Goal: Task Accomplishment & Management: Manage account settings

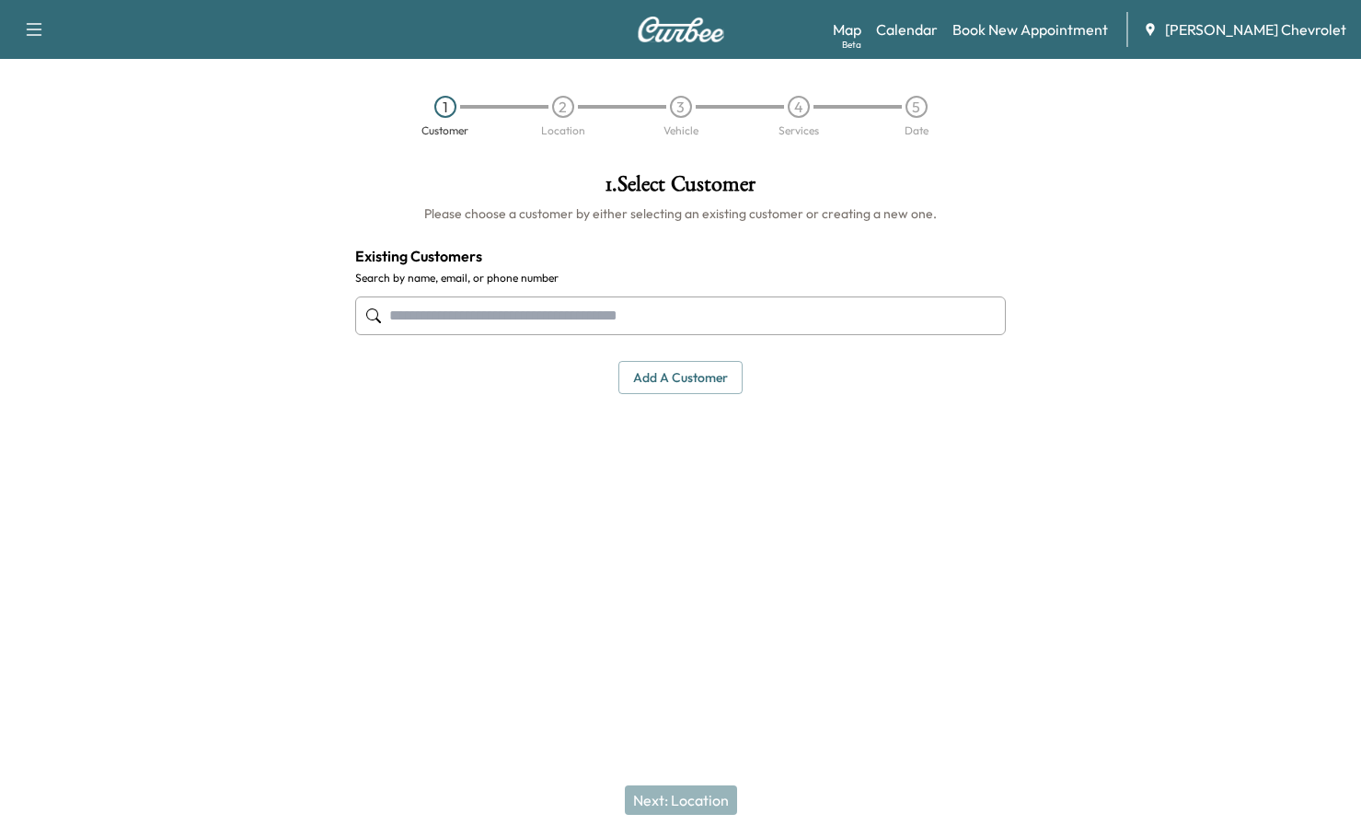
click at [492, 296] on input "text" at bounding box center [681, 315] width 652 height 39
paste input "**********"
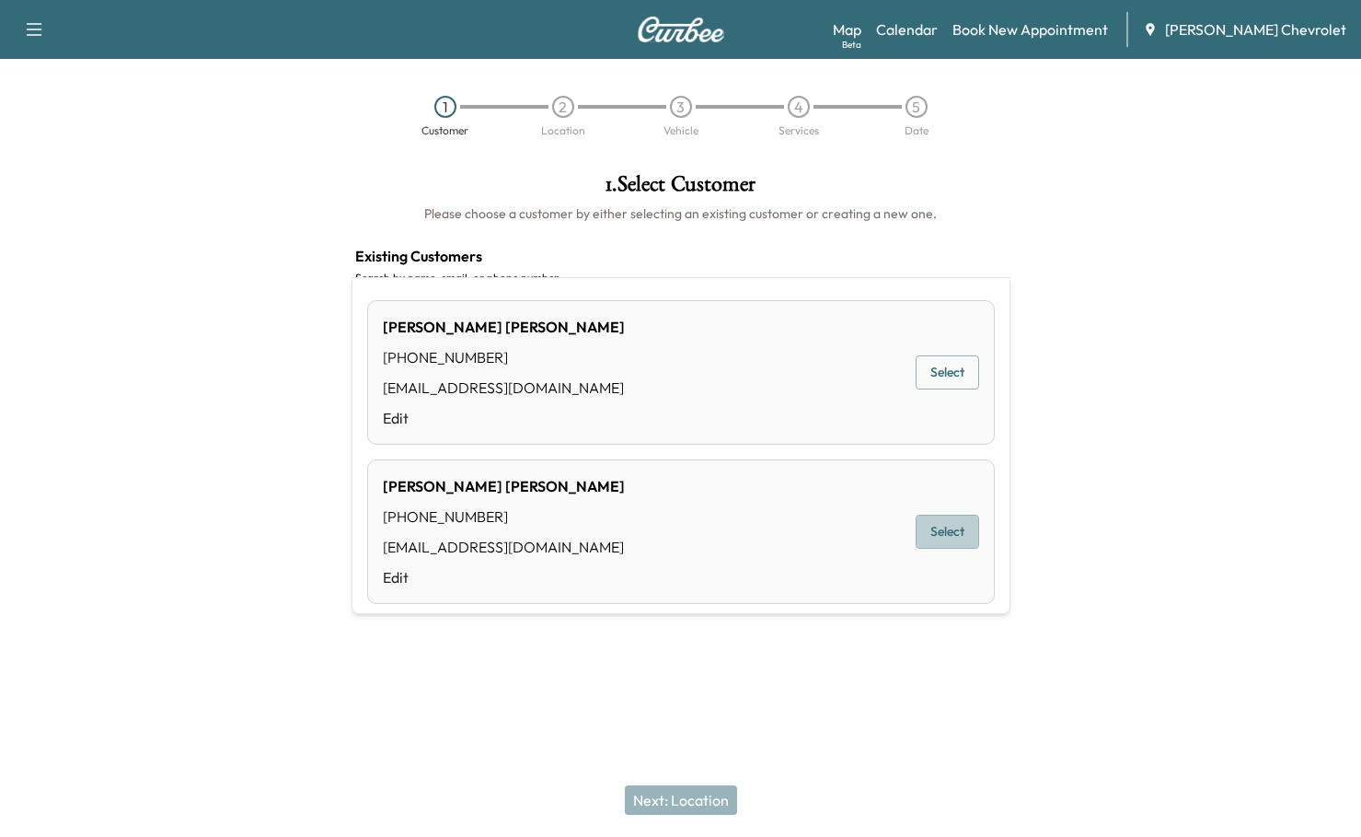
click at [972, 514] on button "Select" at bounding box center [948, 531] width 64 height 34
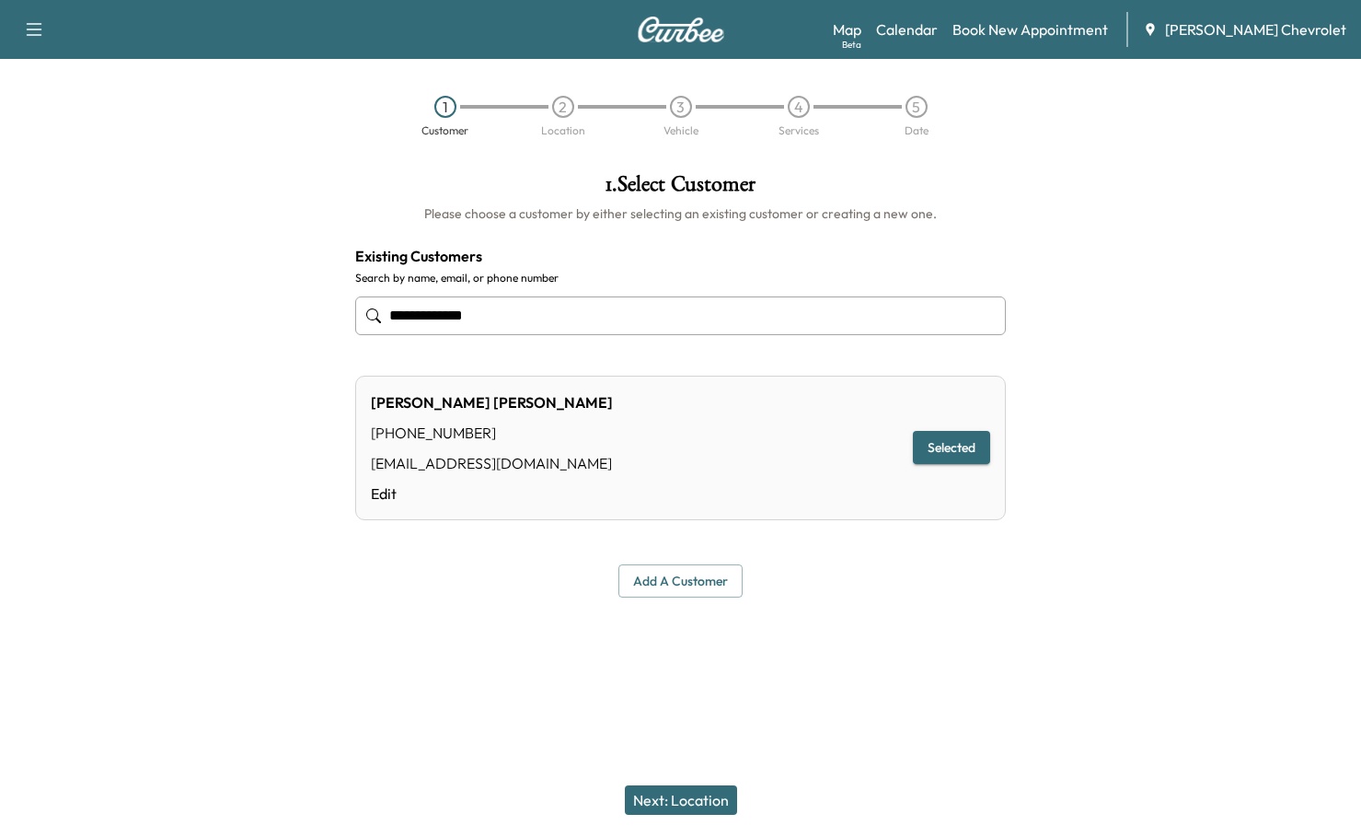
type input "**********"
click at [970, 431] on button "Selected" at bounding box center [951, 448] width 77 height 34
click at [665, 815] on button "Next: Location" at bounding box center [681, 799] width 112 height 29
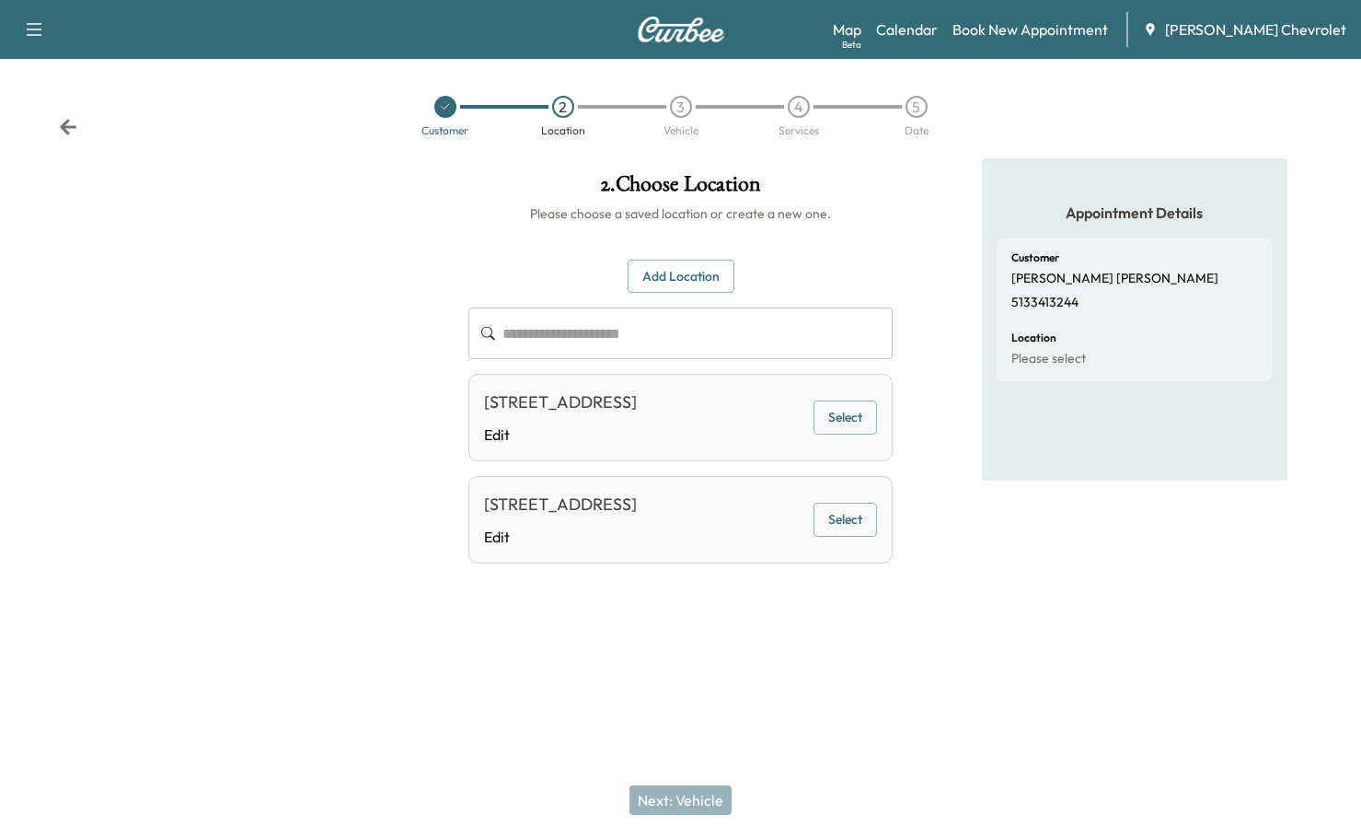
click at [841, 503] on button "Select" at bounding box center [846, 520] width 64 height 34
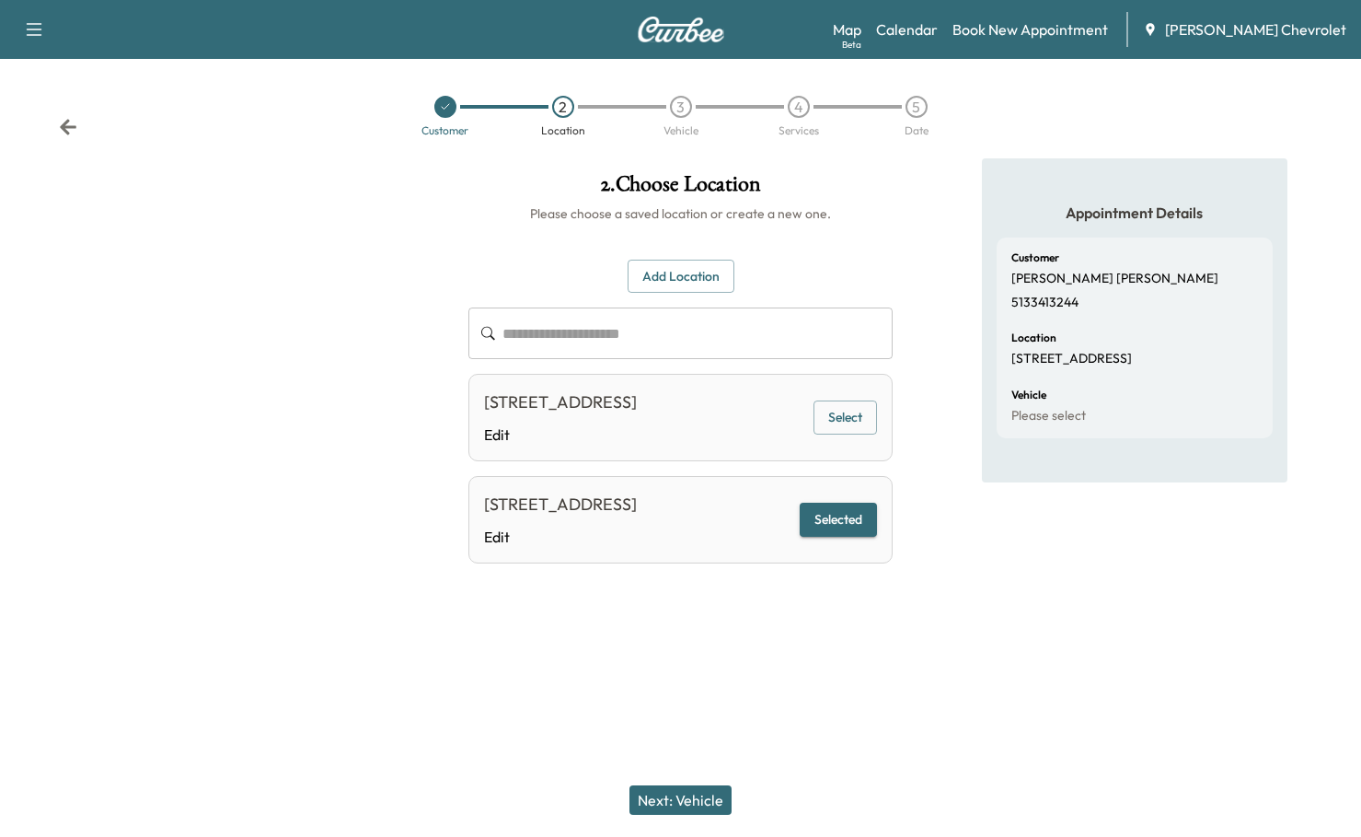
click at [683, 815] on button "Next: Vehicle" at bounding box center [681, 799] width 102 height 29
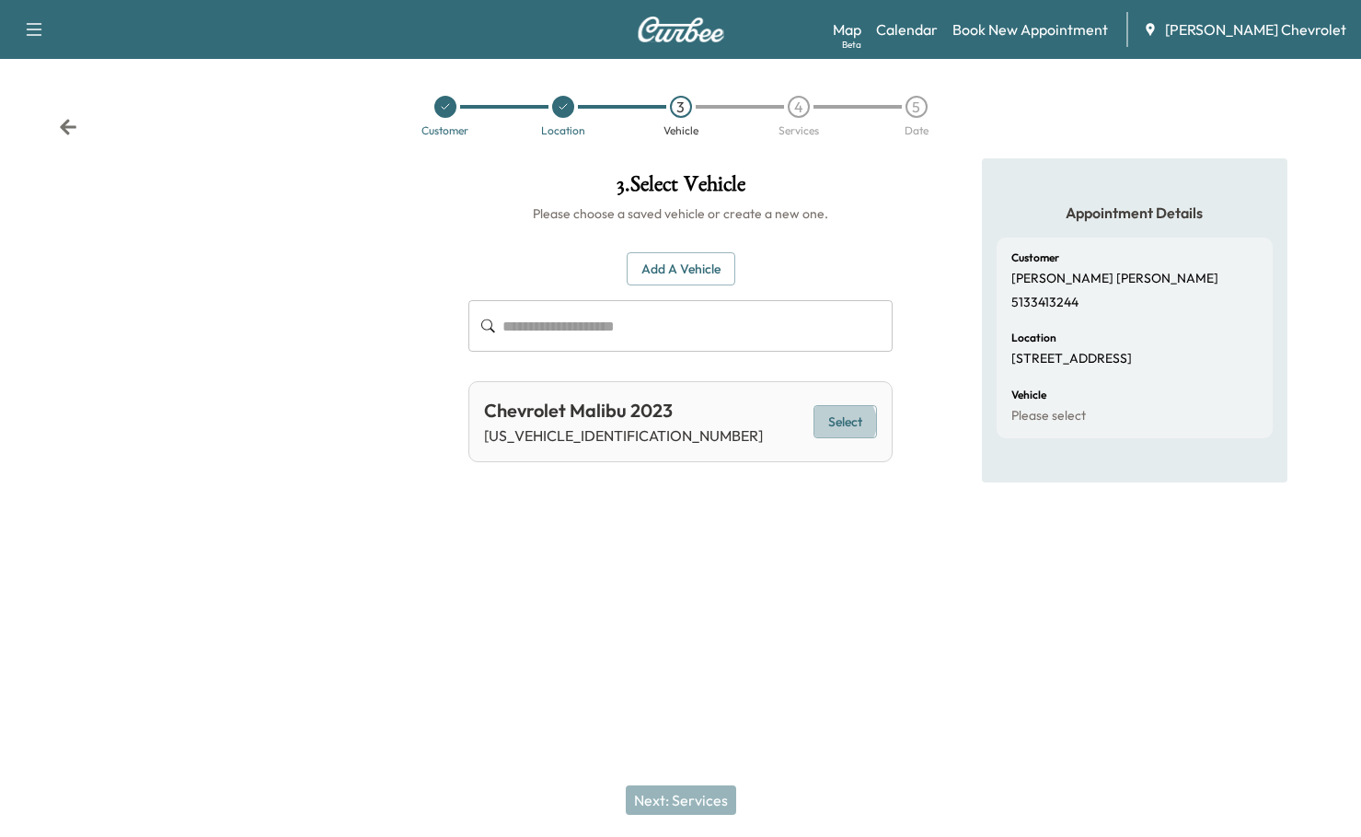
click at [853, 405] on button "Select" at bounding box center [846, 422] width 64 height 34
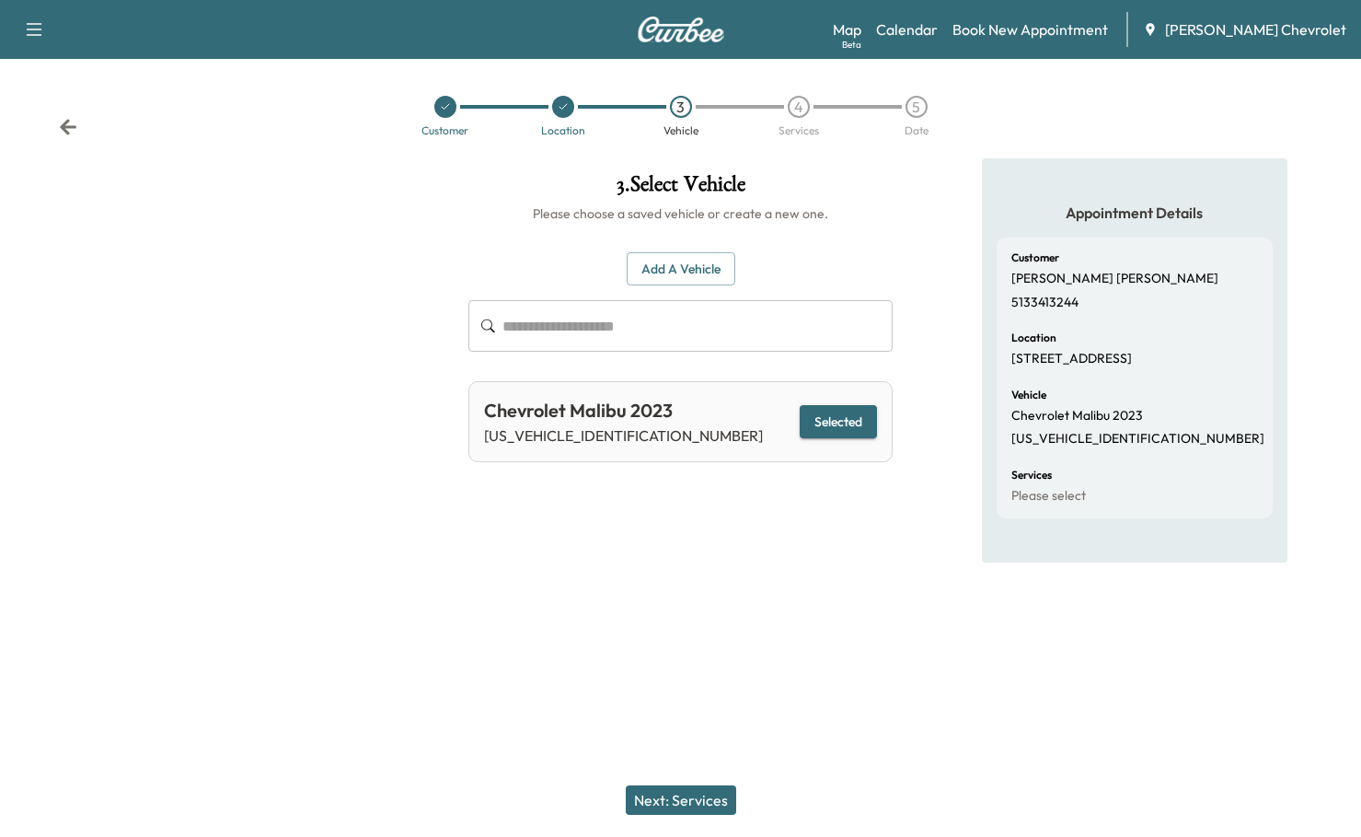
click at [660, 803] on button "Next: Services" at bounding box center [681, 799] width 110 height 29
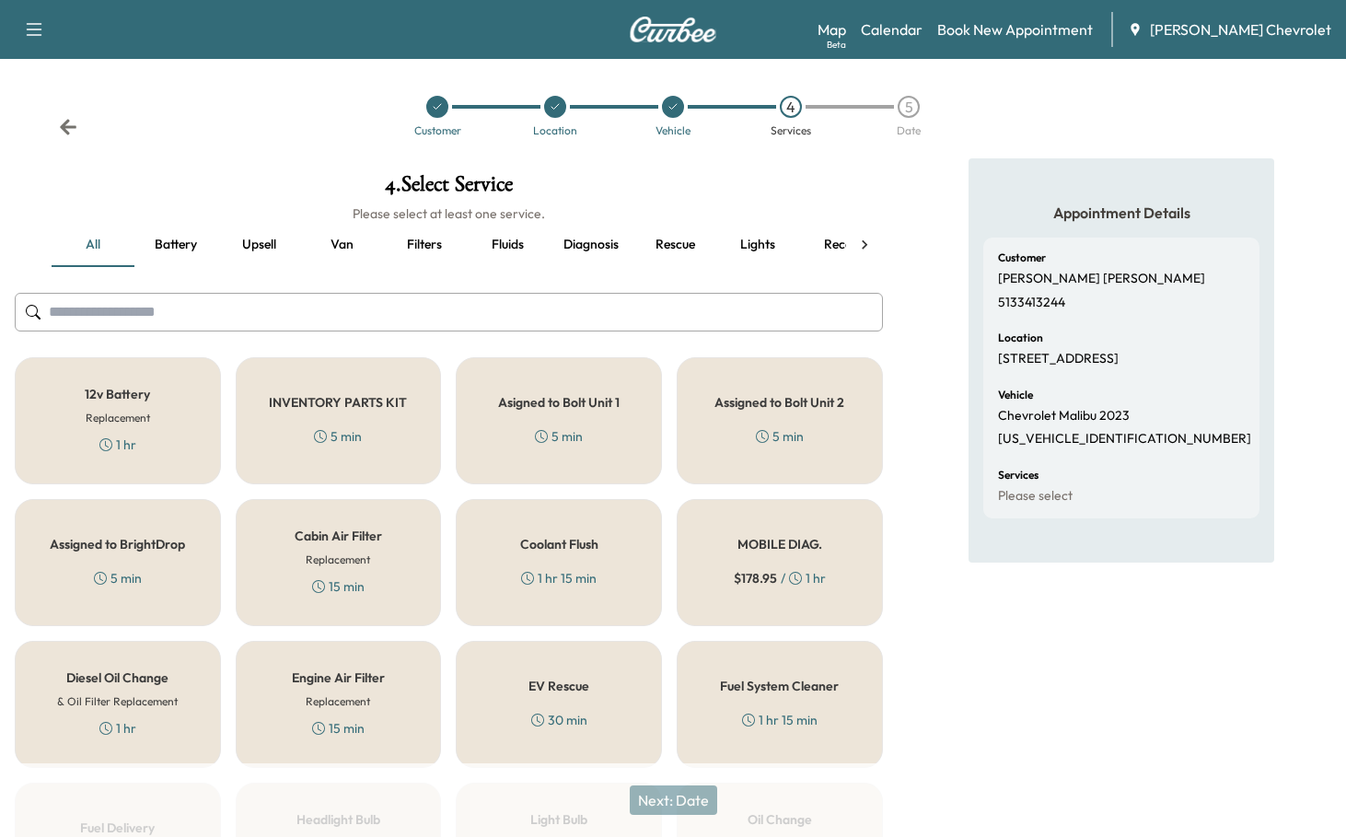
click at [597, 223] on button "Diagnosis" at bounding box center [591, 245] width 85 height 44
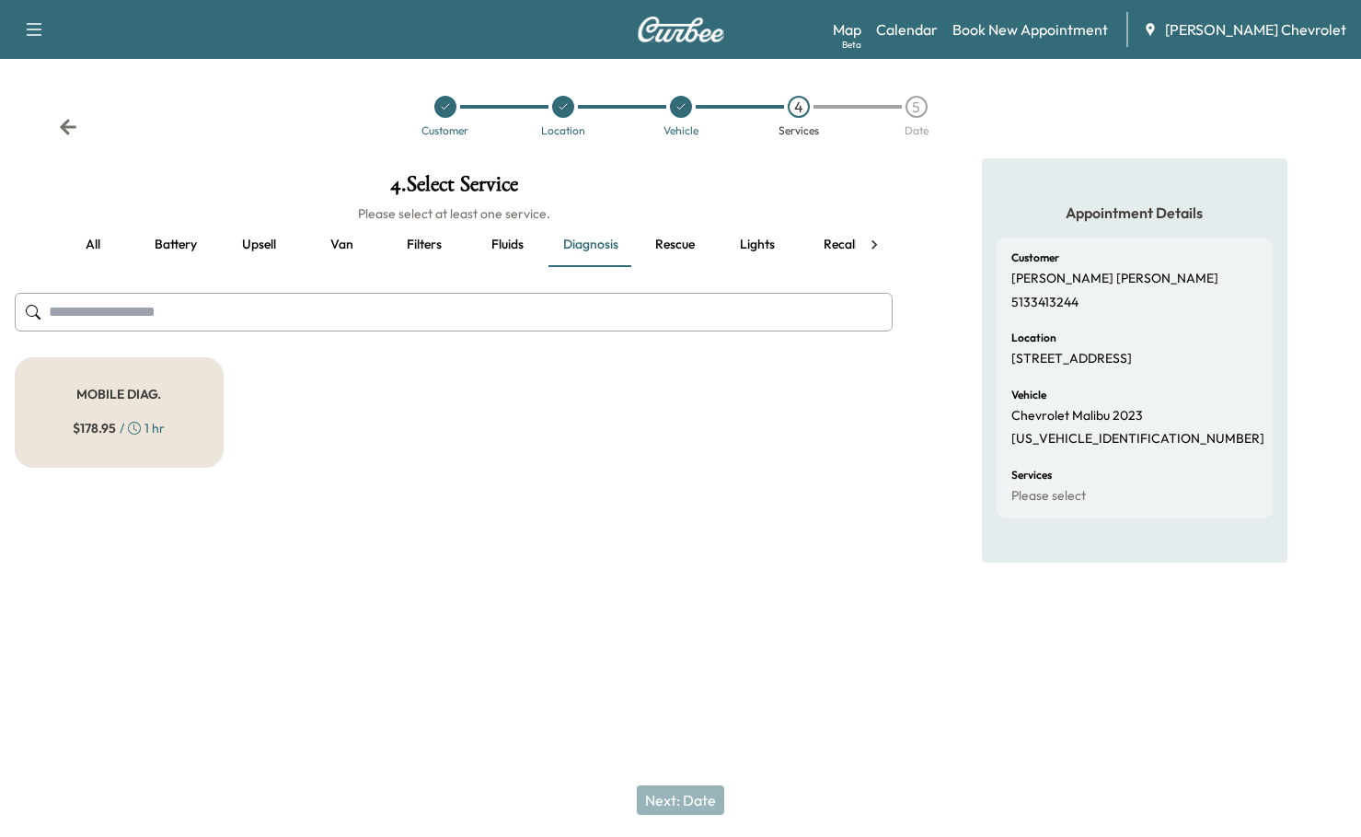
click at [92, 419] on span "$ 178.95" at bounding box center [94, 428] width 43 height 18
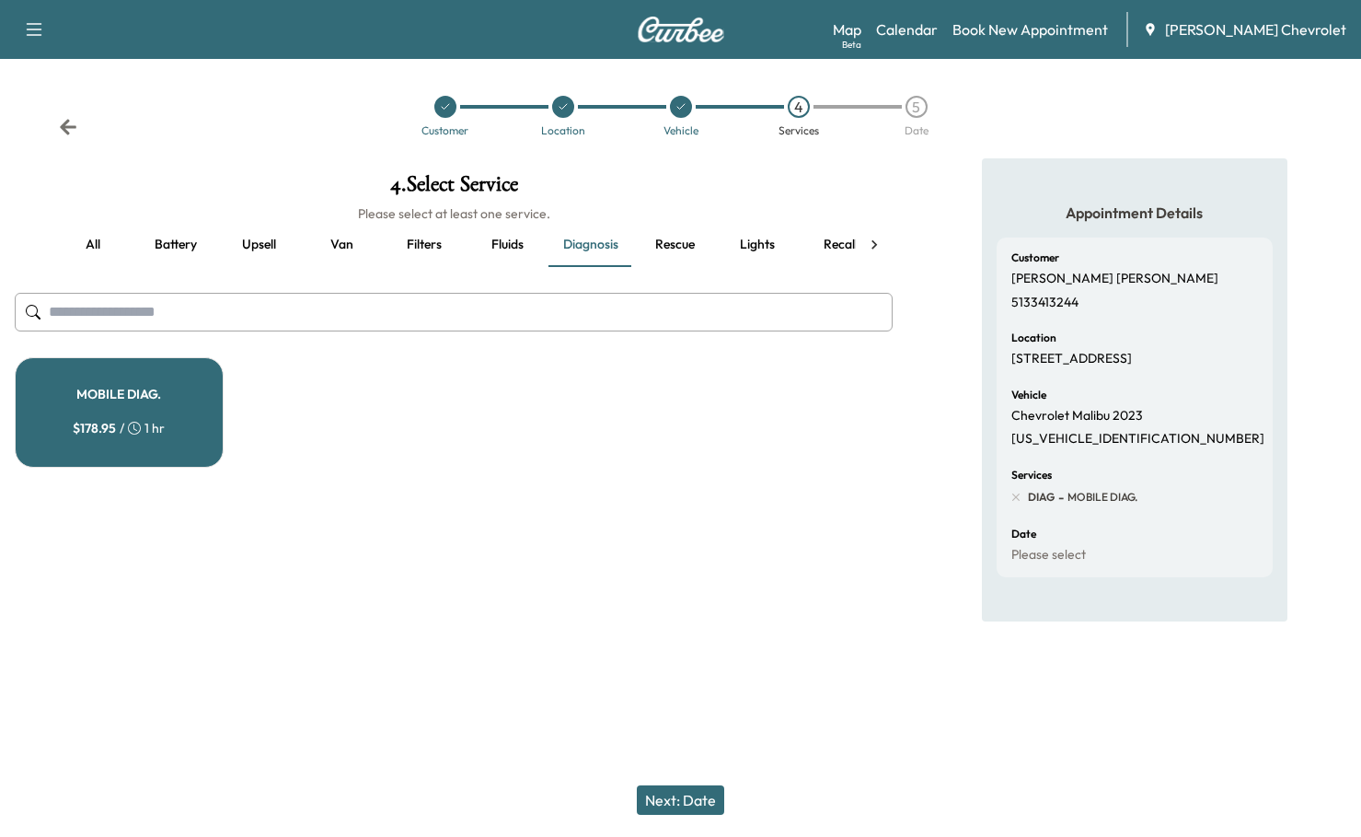
click at [683, 804] on button "Next: Date" at bounding box center [680, 799] width 87 height 29
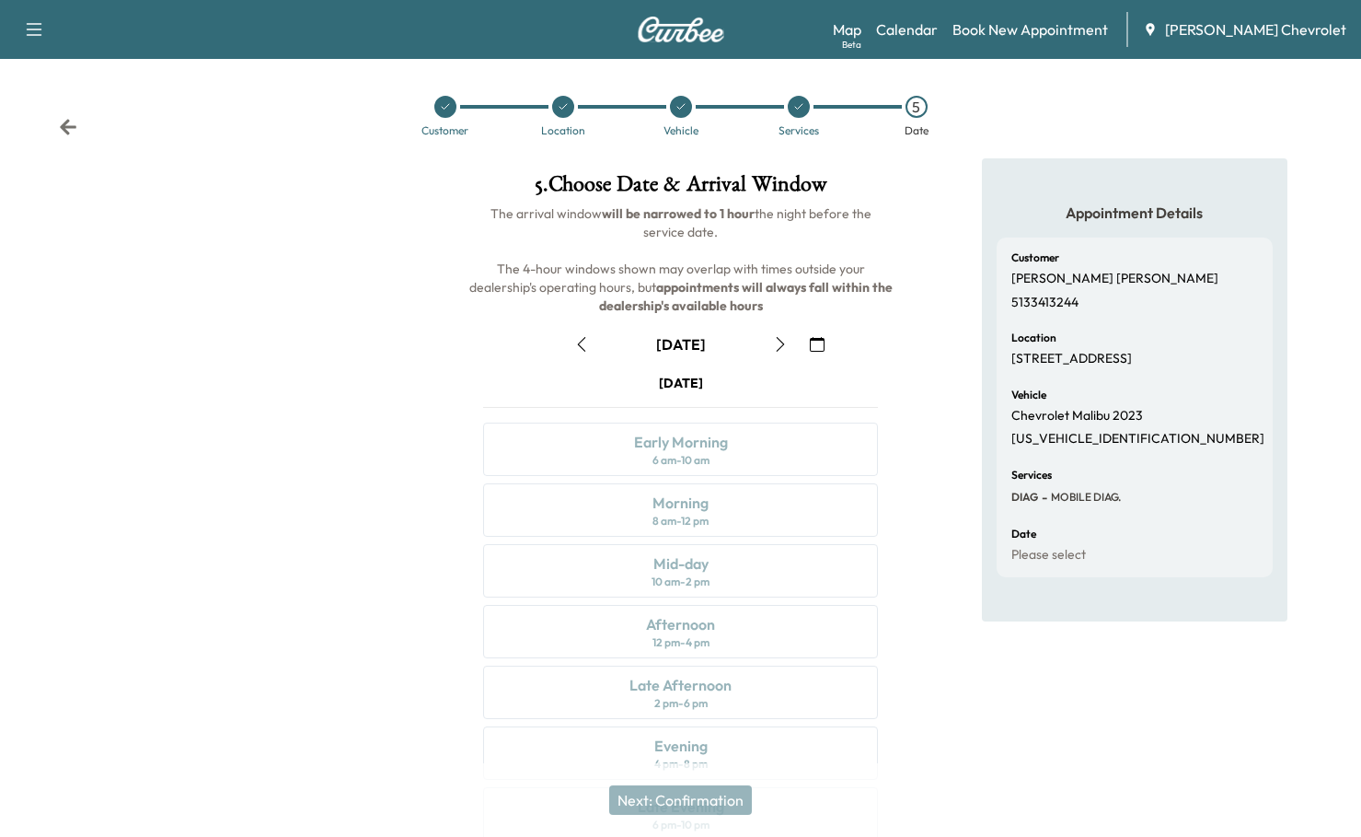
click at [810, 337] on icon "button" at bounding box center [817, 344] width 15 height 15
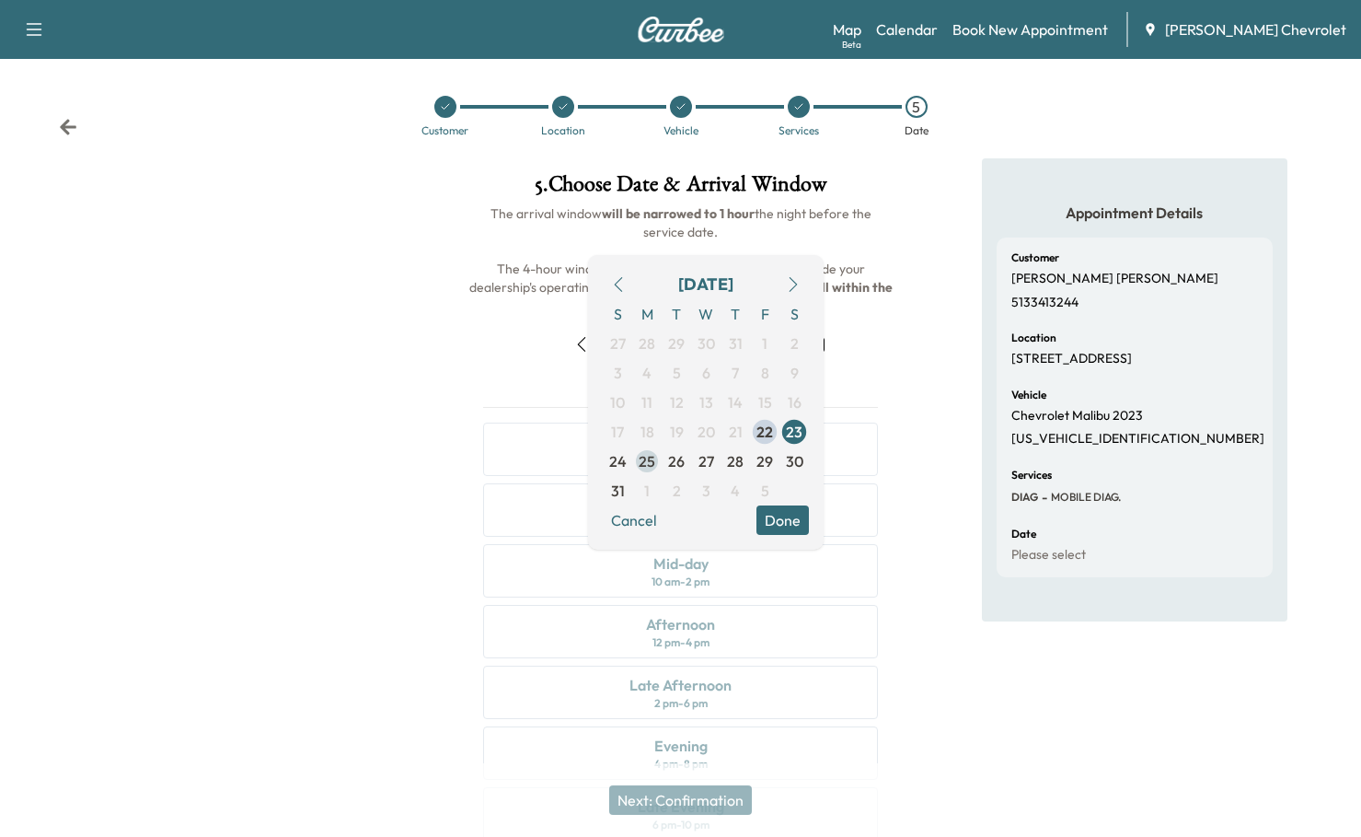
click at [655, 458] on span "25" at bounding box center [646, 460] width 29 height 29
click at [798, 505] on button "Done" at bounding box center [783, 519] width 52 height 29
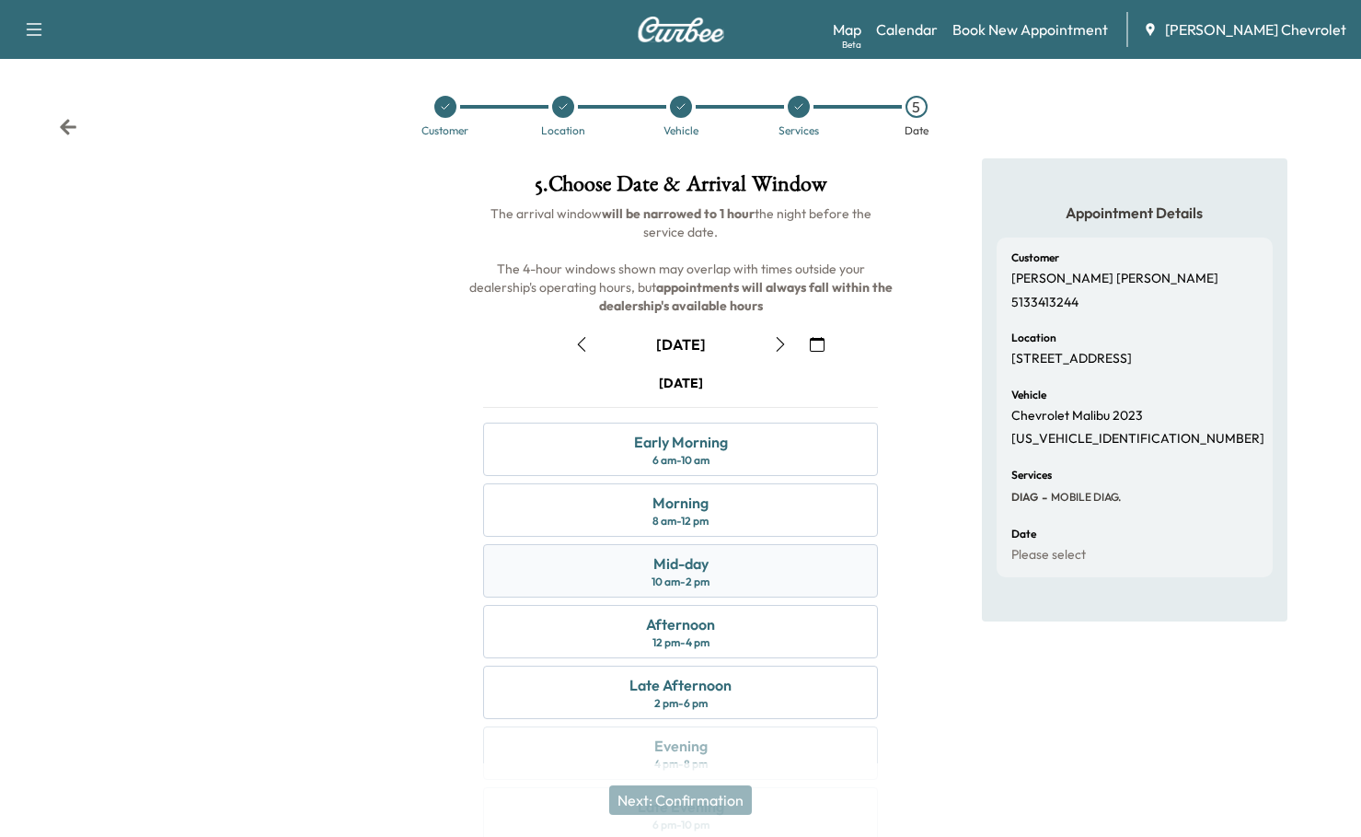
click at [701, 552] on div "Mid-day" at bounding box center [680, 563] width 55 height 22
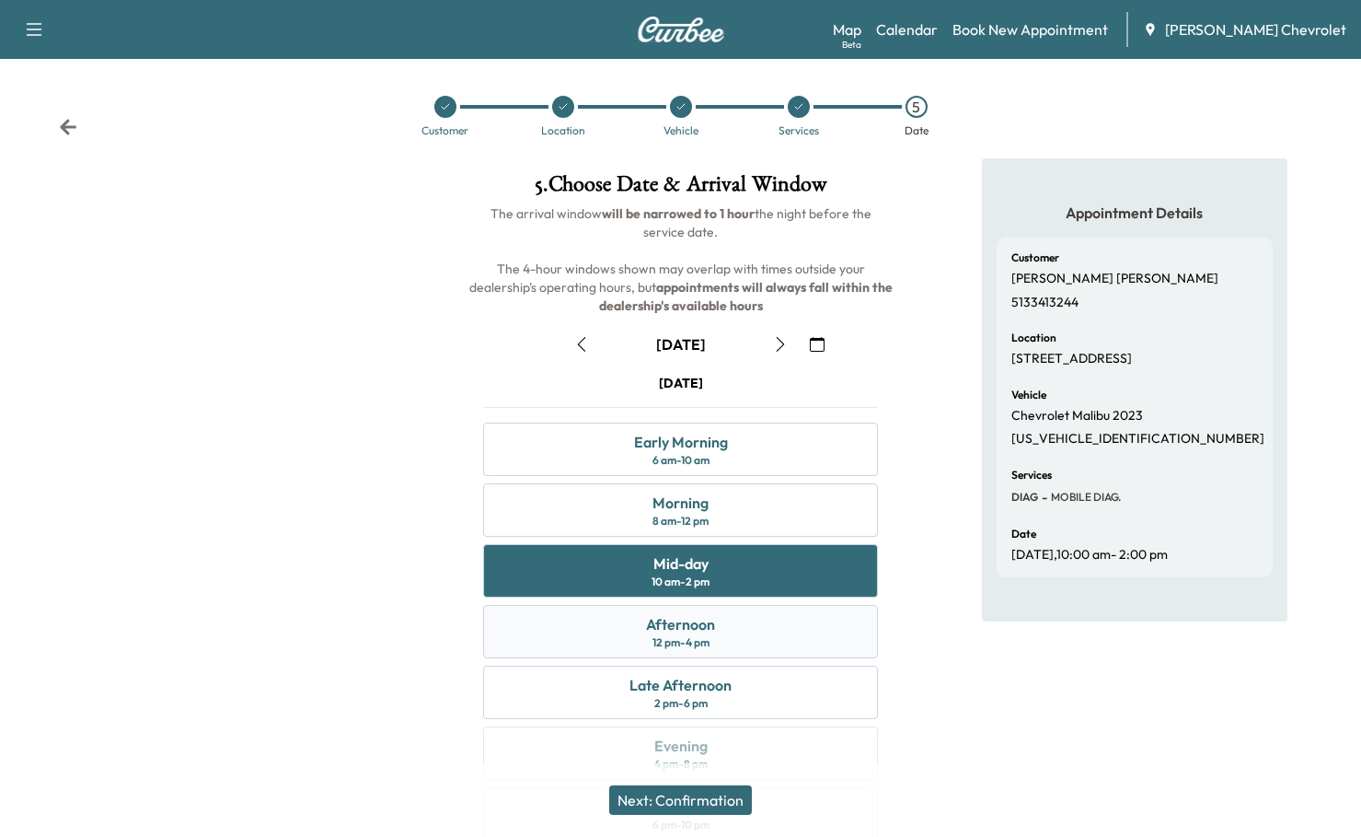
click at [642, 605] on div "Afternoon 12 pm - 4 pm" at bounding box center [680, 631] width 395 height 53
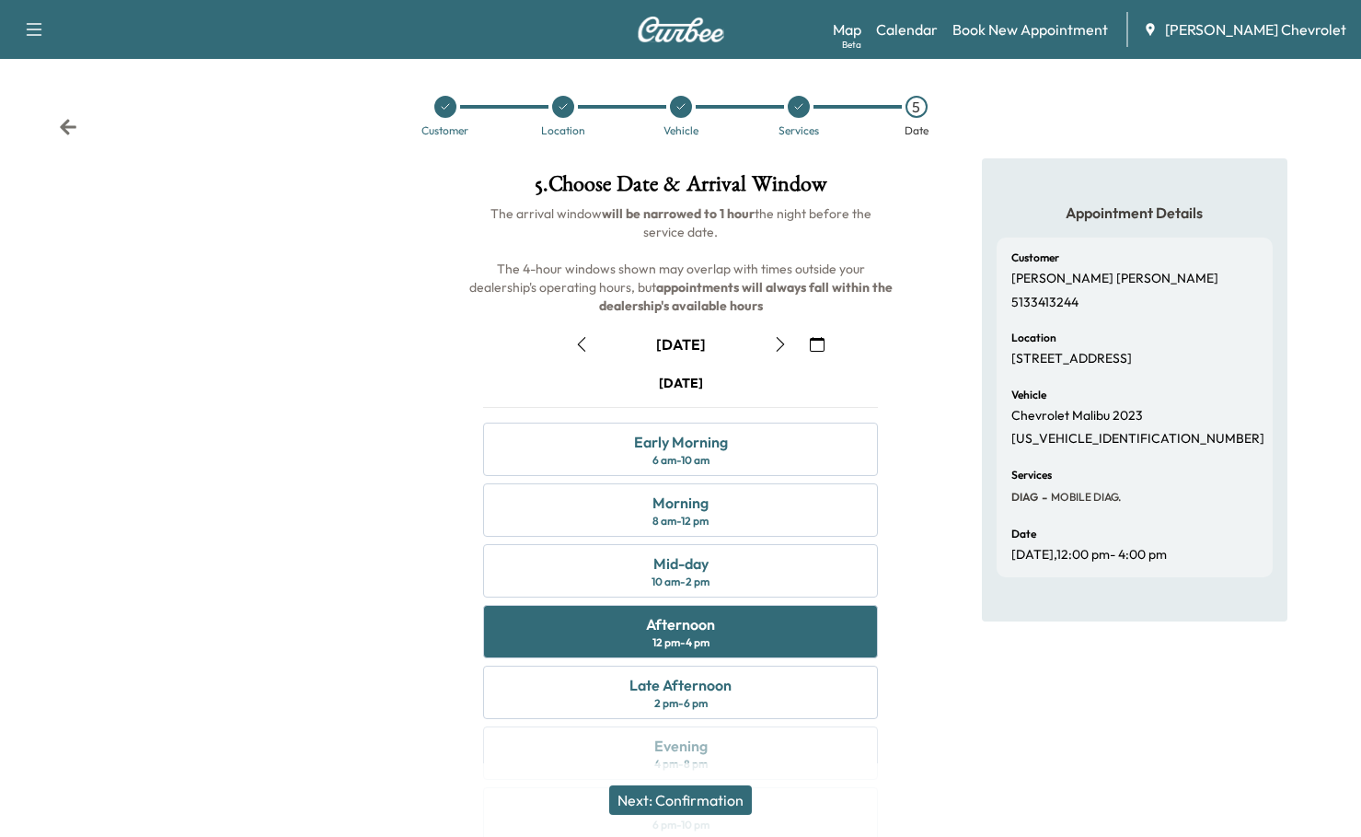
click at [655, 811] on button "Next: Confirmation" at bounding box center [680, 799] width 143 height 29
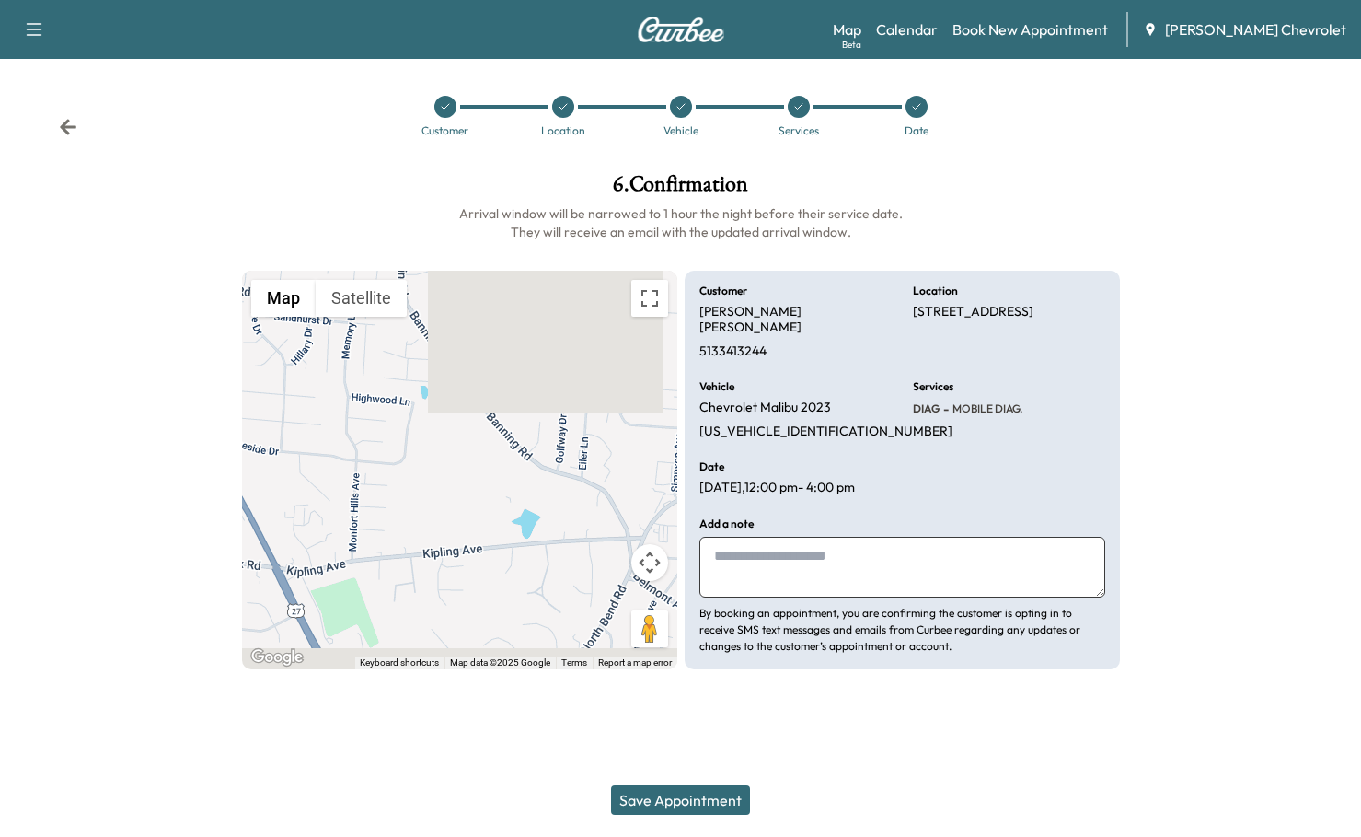
click at [747, 537] on textarea at bounding box center [902, 567] width 406 height 61
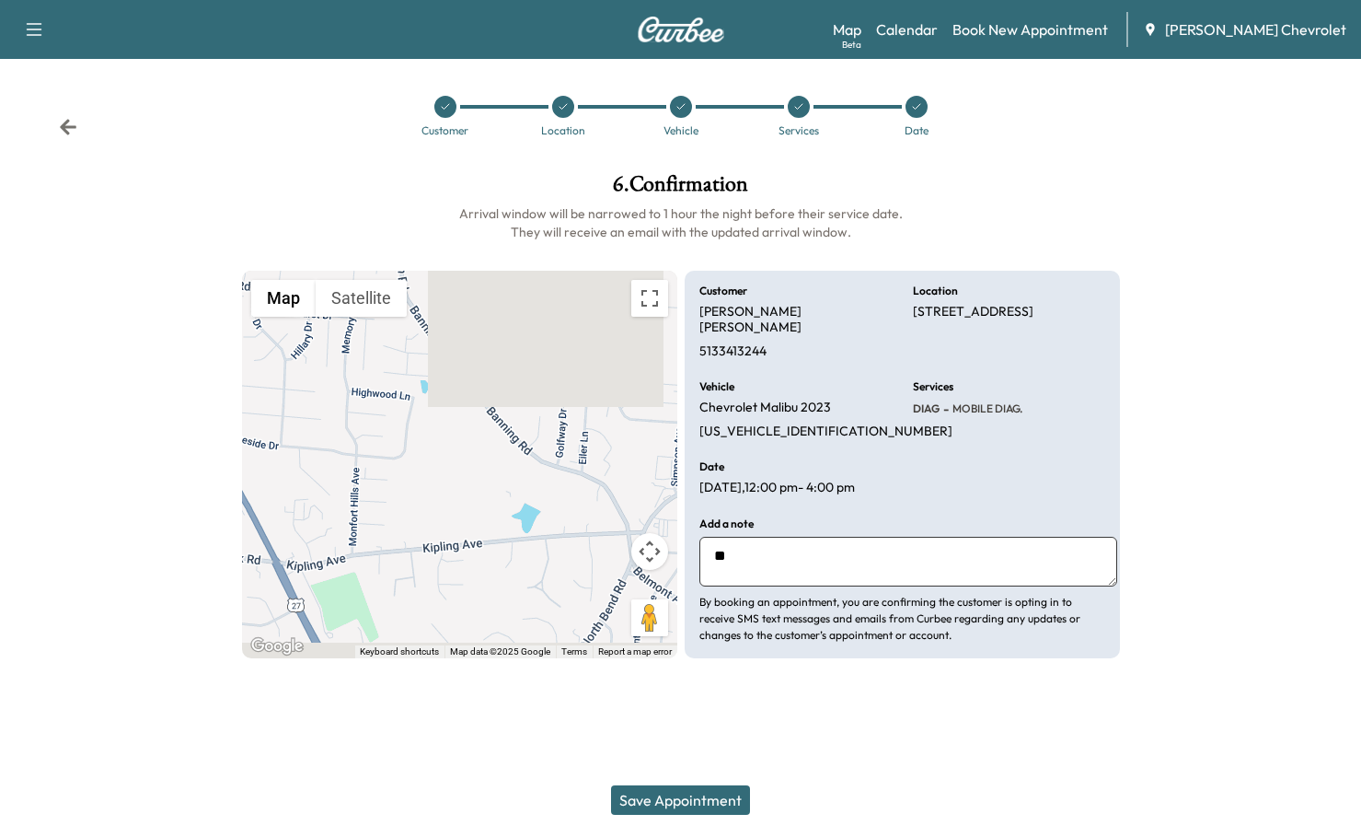
type textarea "*"
type textarea "**********"
click at [699, 810] on button "Save Appointment" at bounding box center [680, 799] width 139 height 29
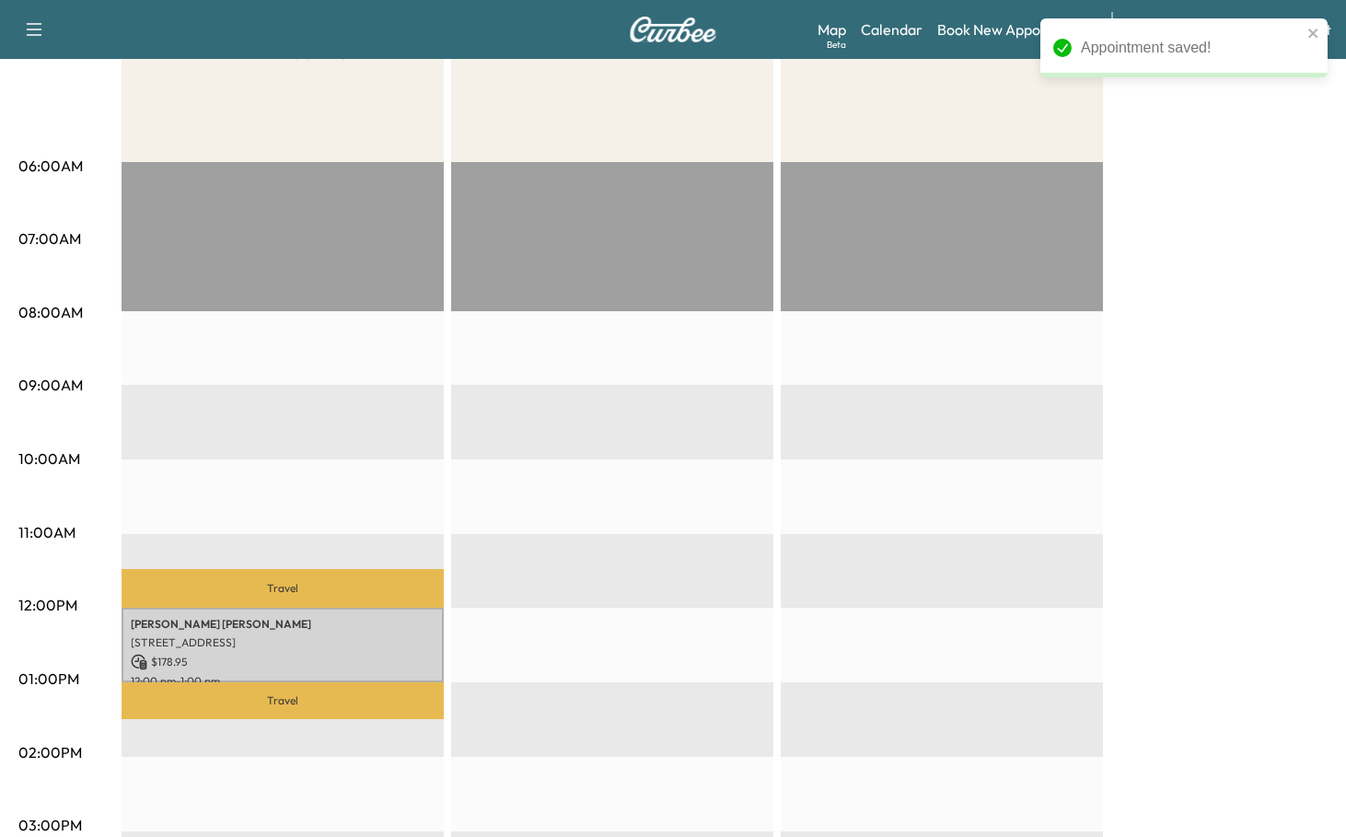
scroll to position [276, 0]
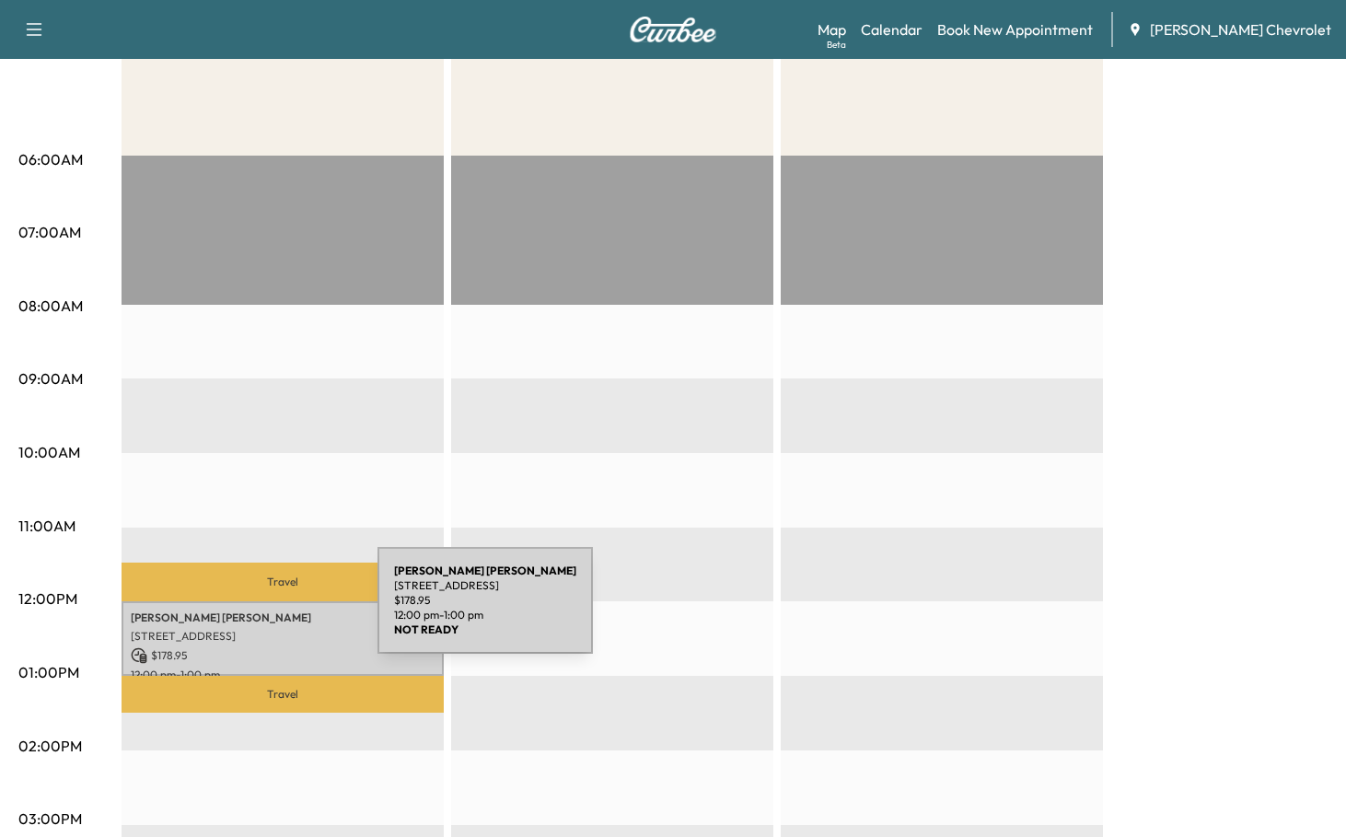
click at [227, 667] on p "12:00 pm - 1:00 pm" at bounding box center [283, 674] width 304 height 15
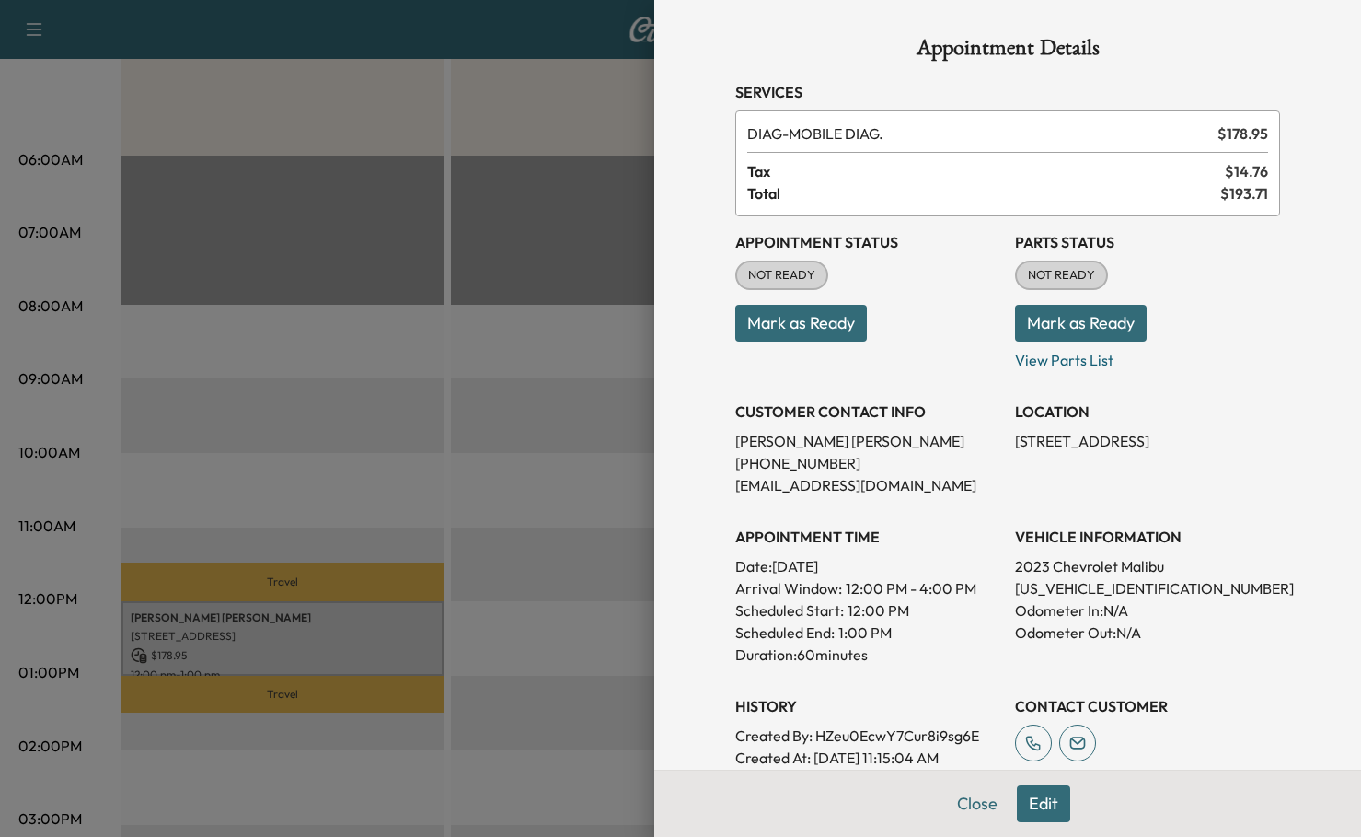
click at [789, 305] on button "Mark as Ready" at bounding box center [801, 323] width 132 height 37
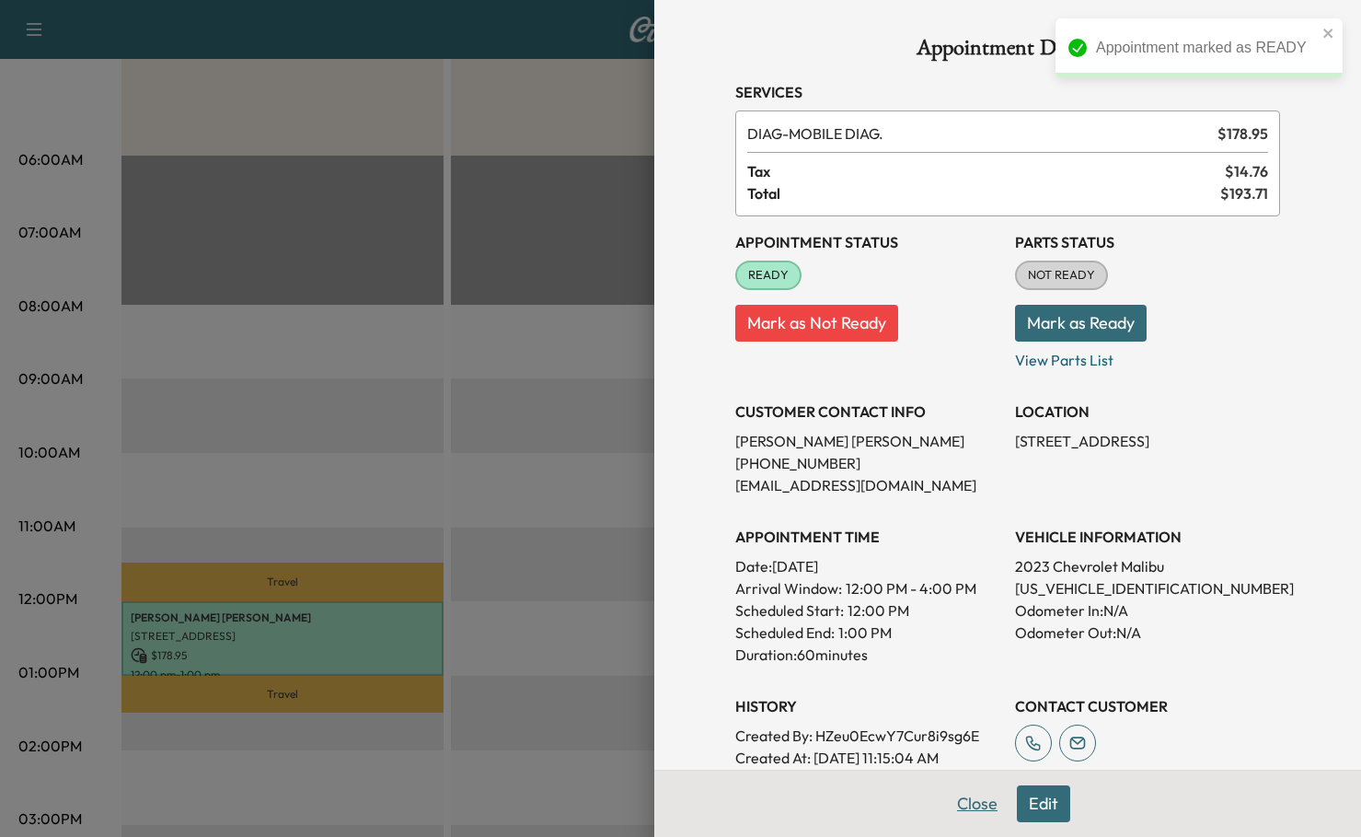
click at [990, 810] on button "Close" at bounding box center [977, 803] width 64 height 37
